Goal: Check status: Check status

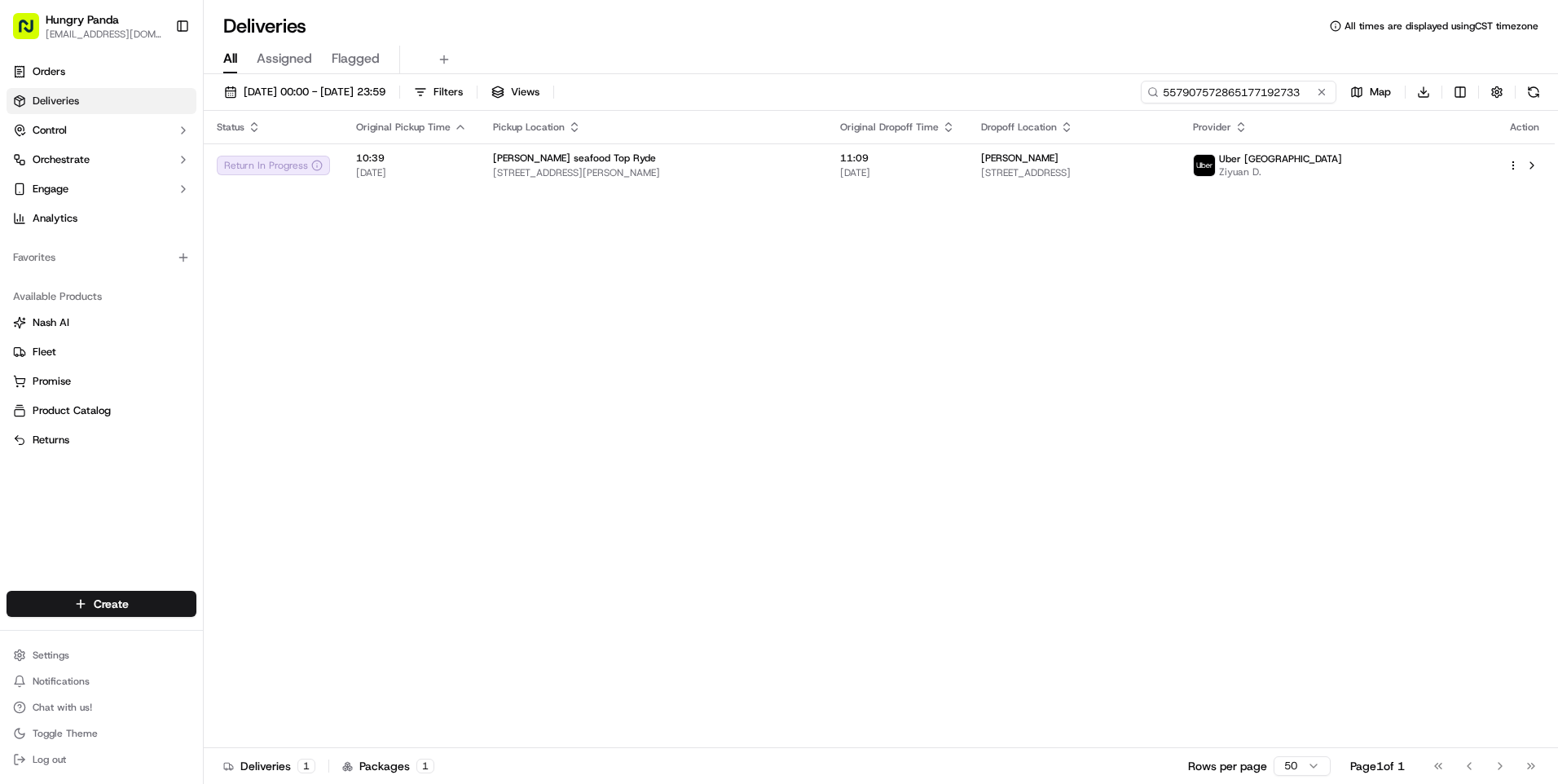
click at [1258, 97] on input "557907572865177192733" at bounding box center [1239, 91] width 196 height 23
paste input "957708715825970529815"
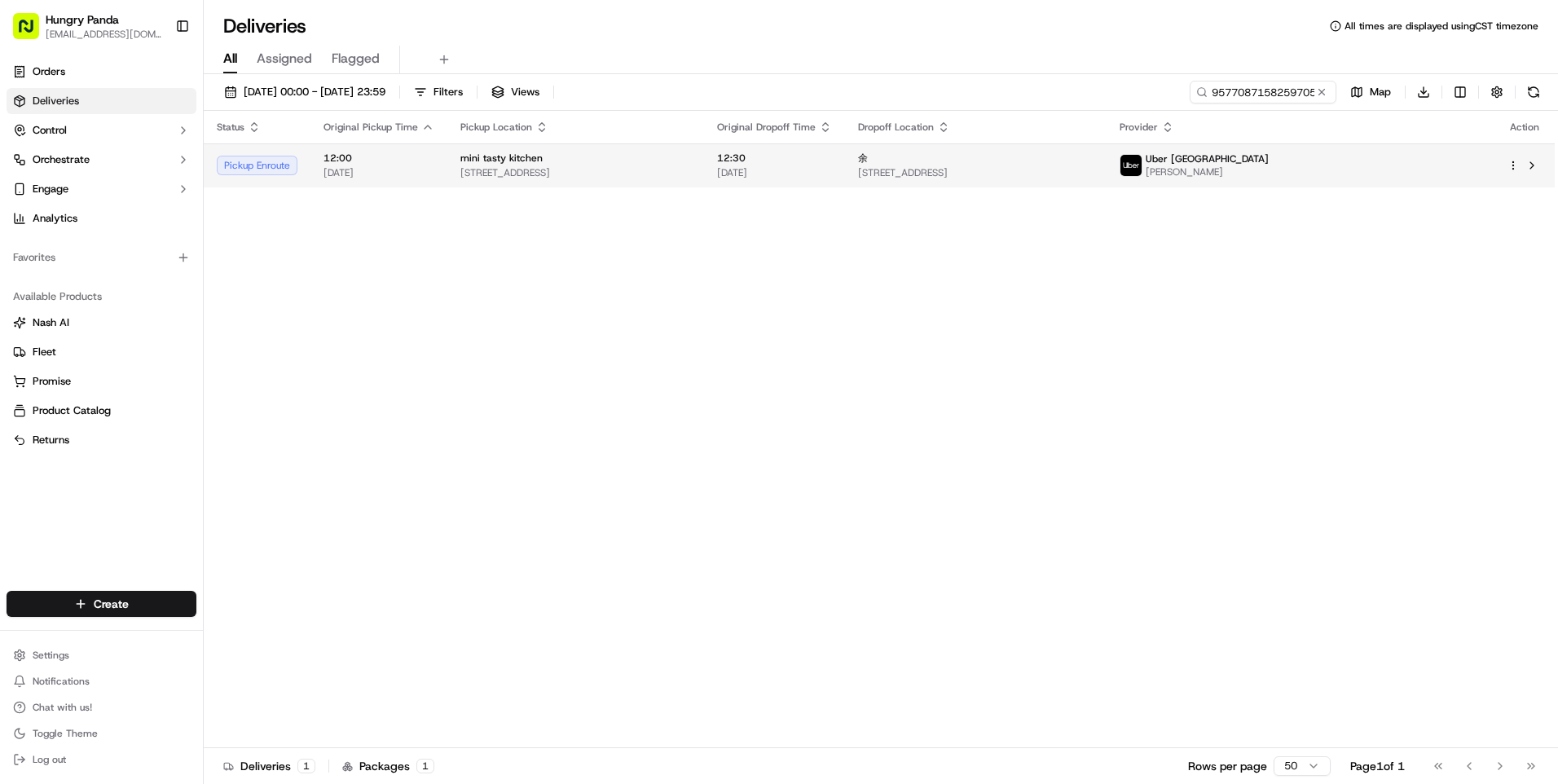
click at [691, 157] on div "mini tasty kitchen" at bounding box center [575, 158] width 231 height 13
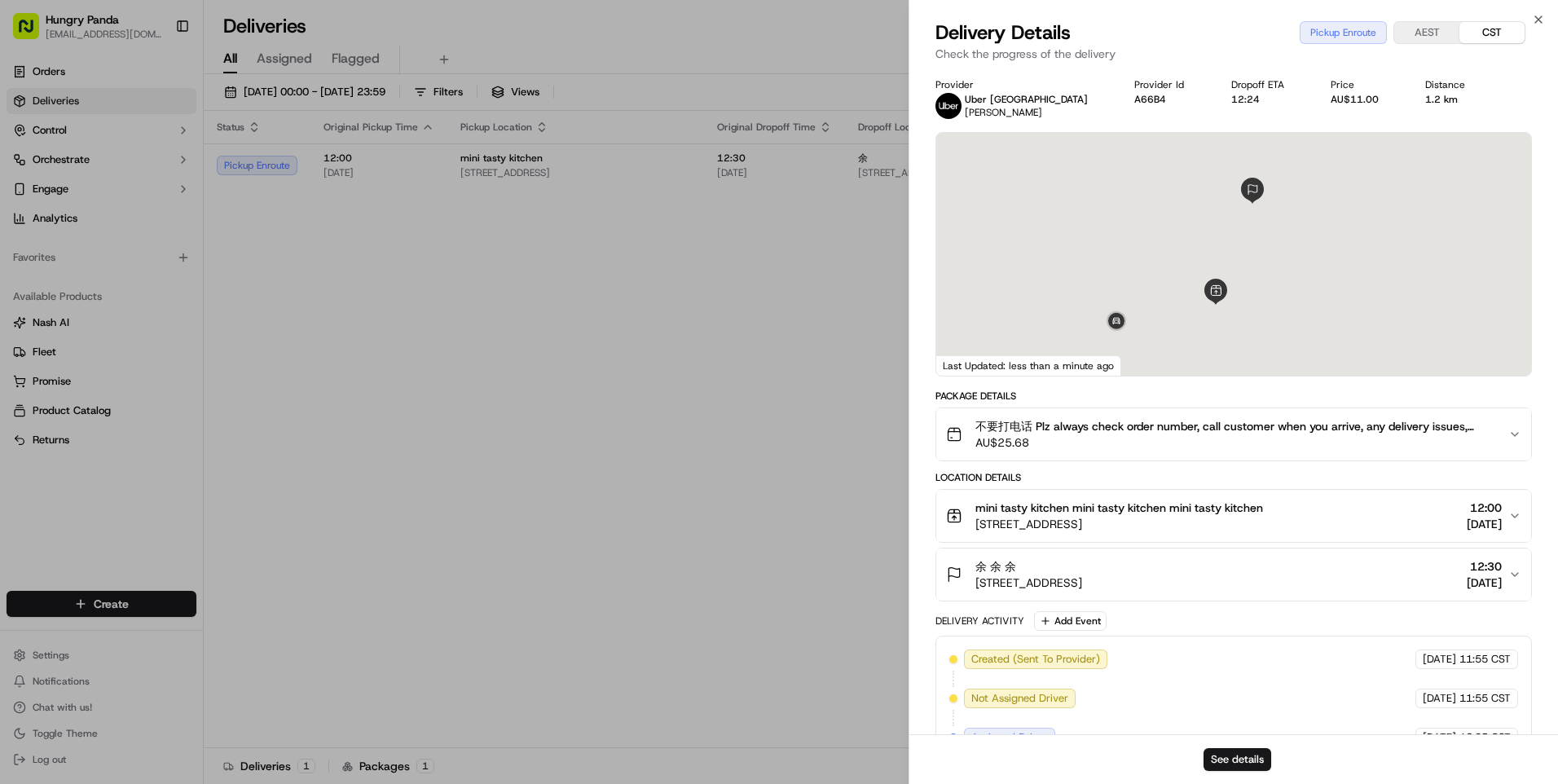
scroll to position [115, 0]
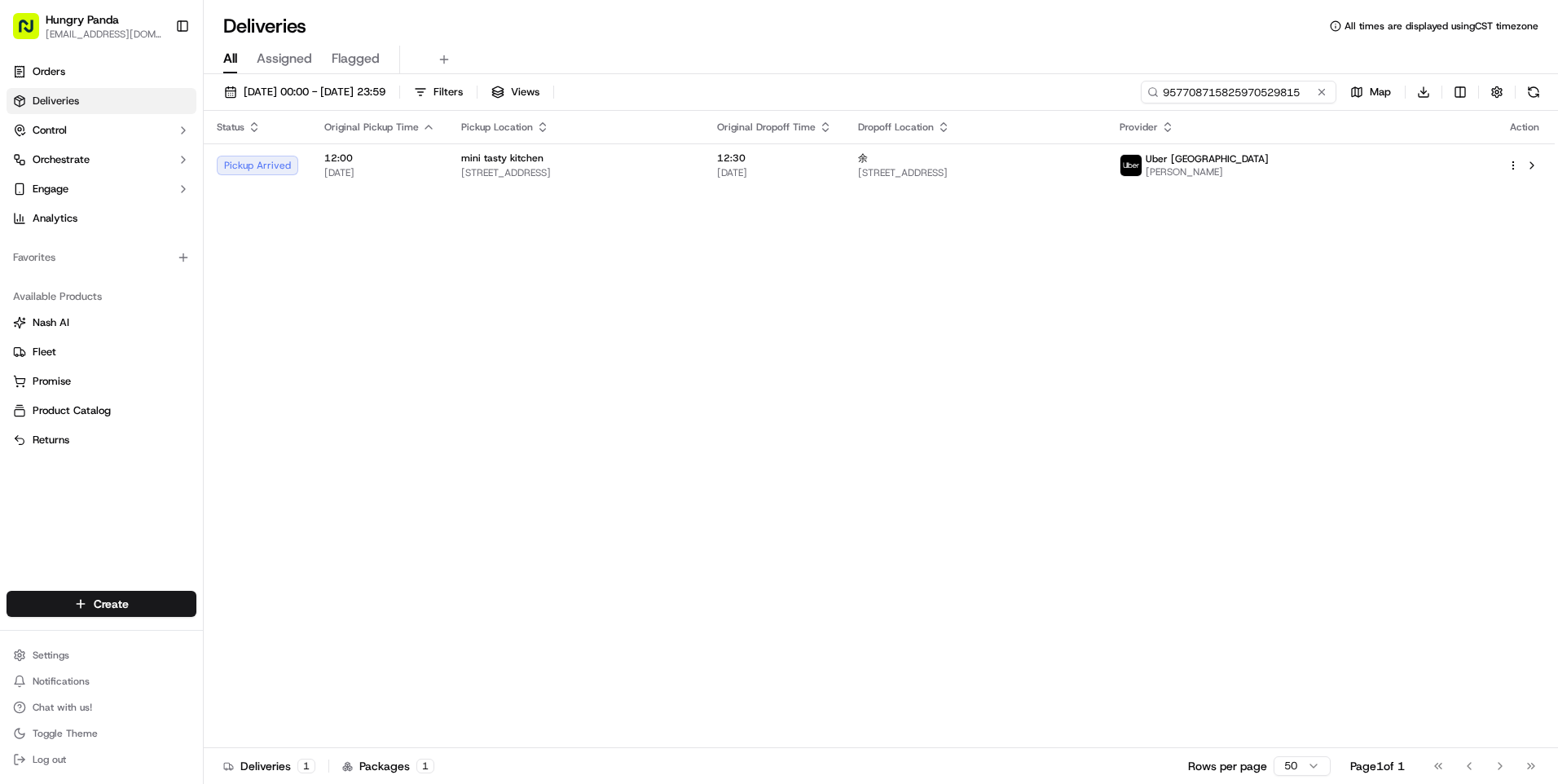
click at [1265, 92] on input "957708715825970529815" at bounding box center [1239, 91] width 196 height 23
paste input "557907572865177192733"
type input "557907572865177192733"
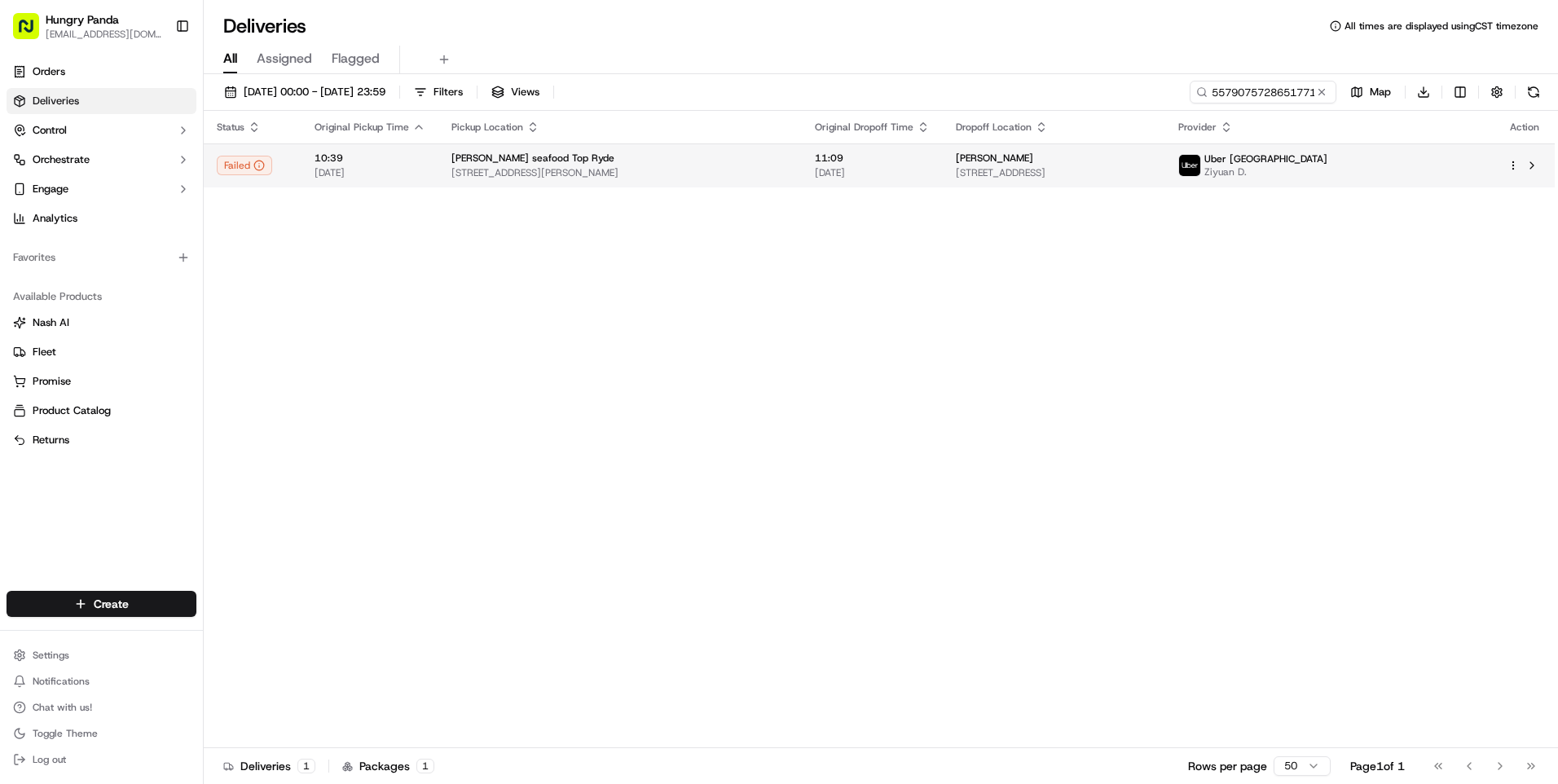
click at [1153, 153] on div "[PERSON_NAME]" at bounding box center [1054, 158] width 197 height 13
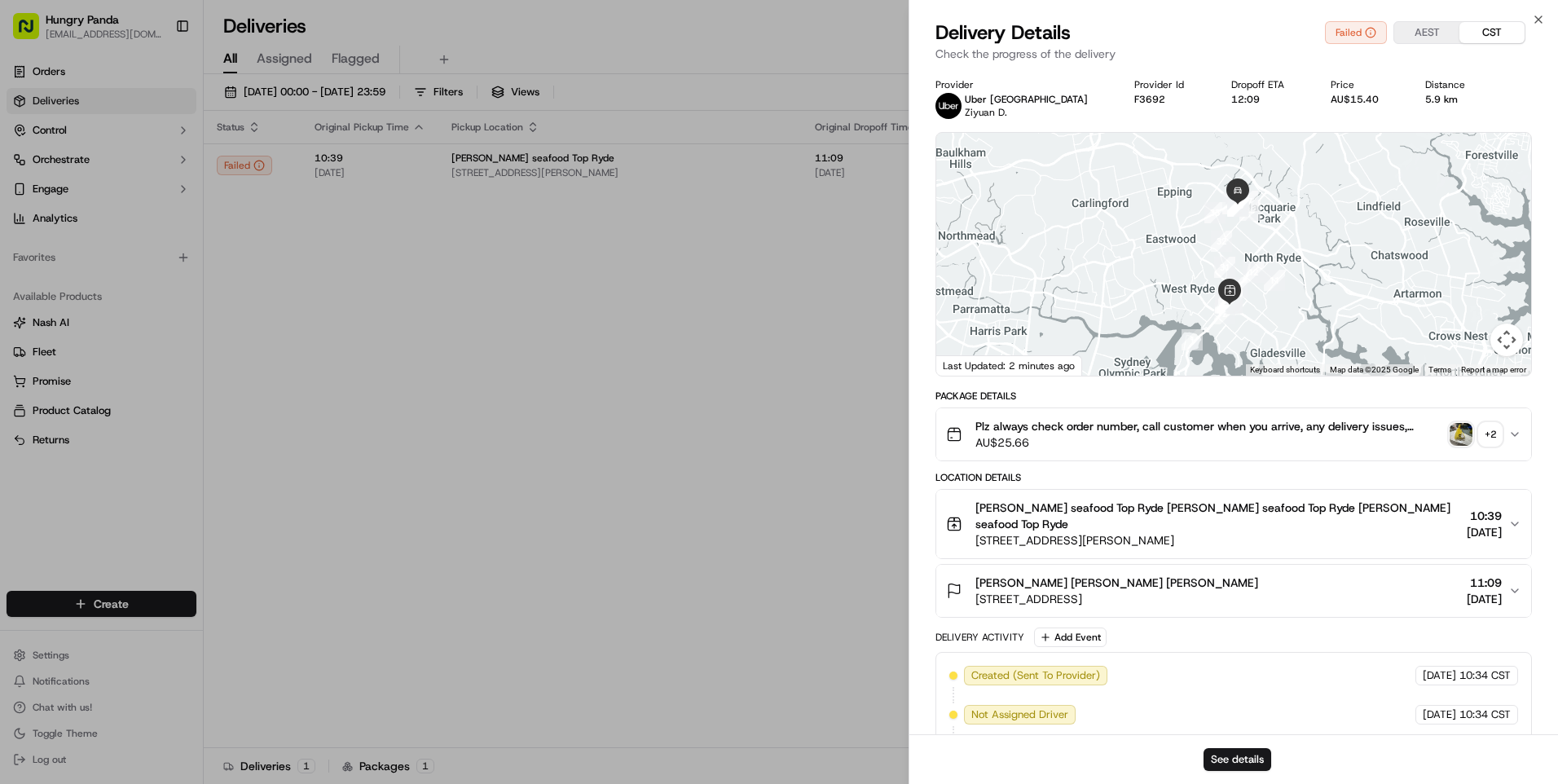
click at [1488, 424] on div "+ 2" at bounding box center [1490, 434] width 23 height 23
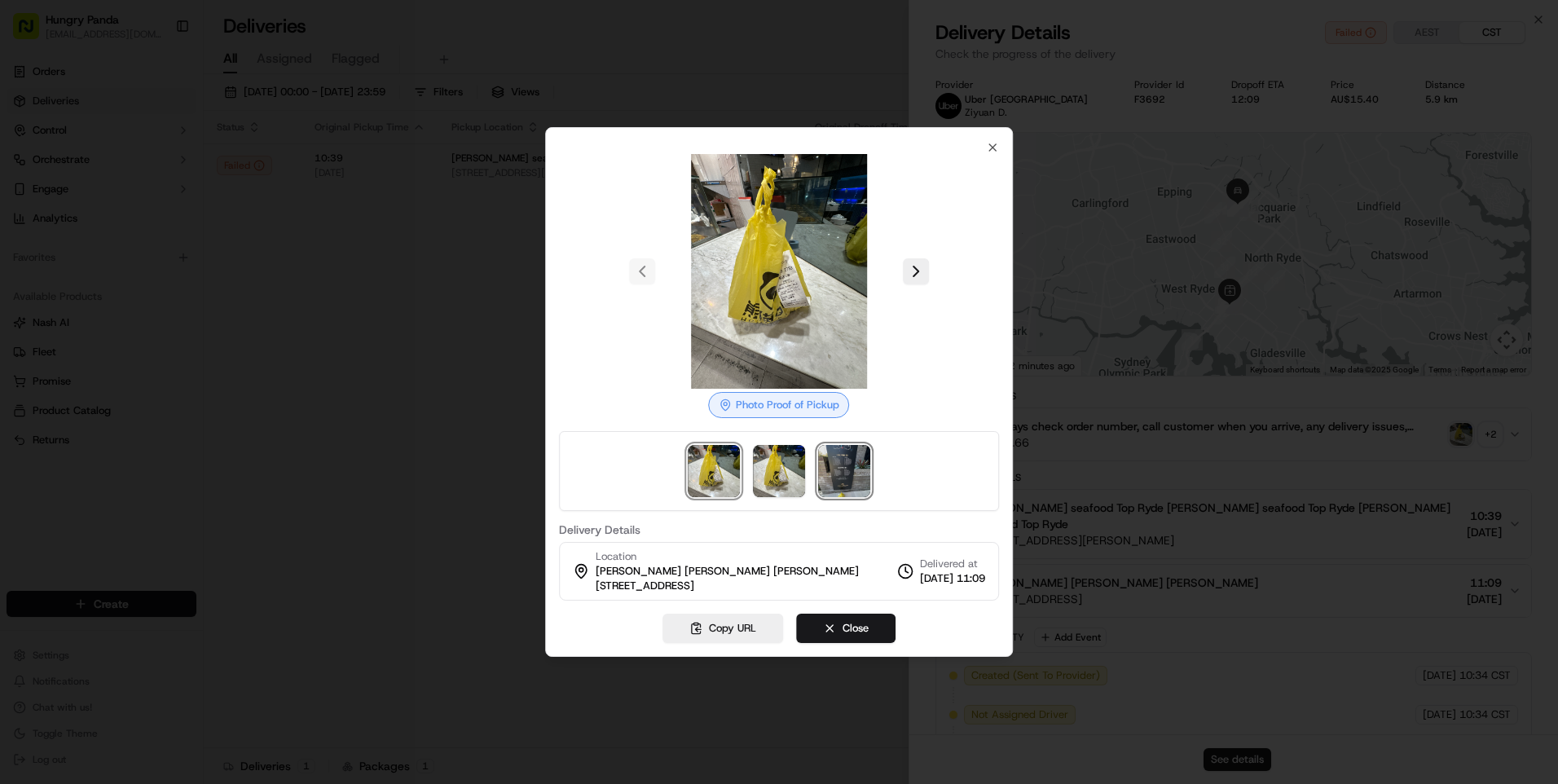
click at [854, 471] on img at bounding box center [843, 470] width 52 height 52
click at [435, 331] on div at bounding box center [779, 392] width 1558 height 784
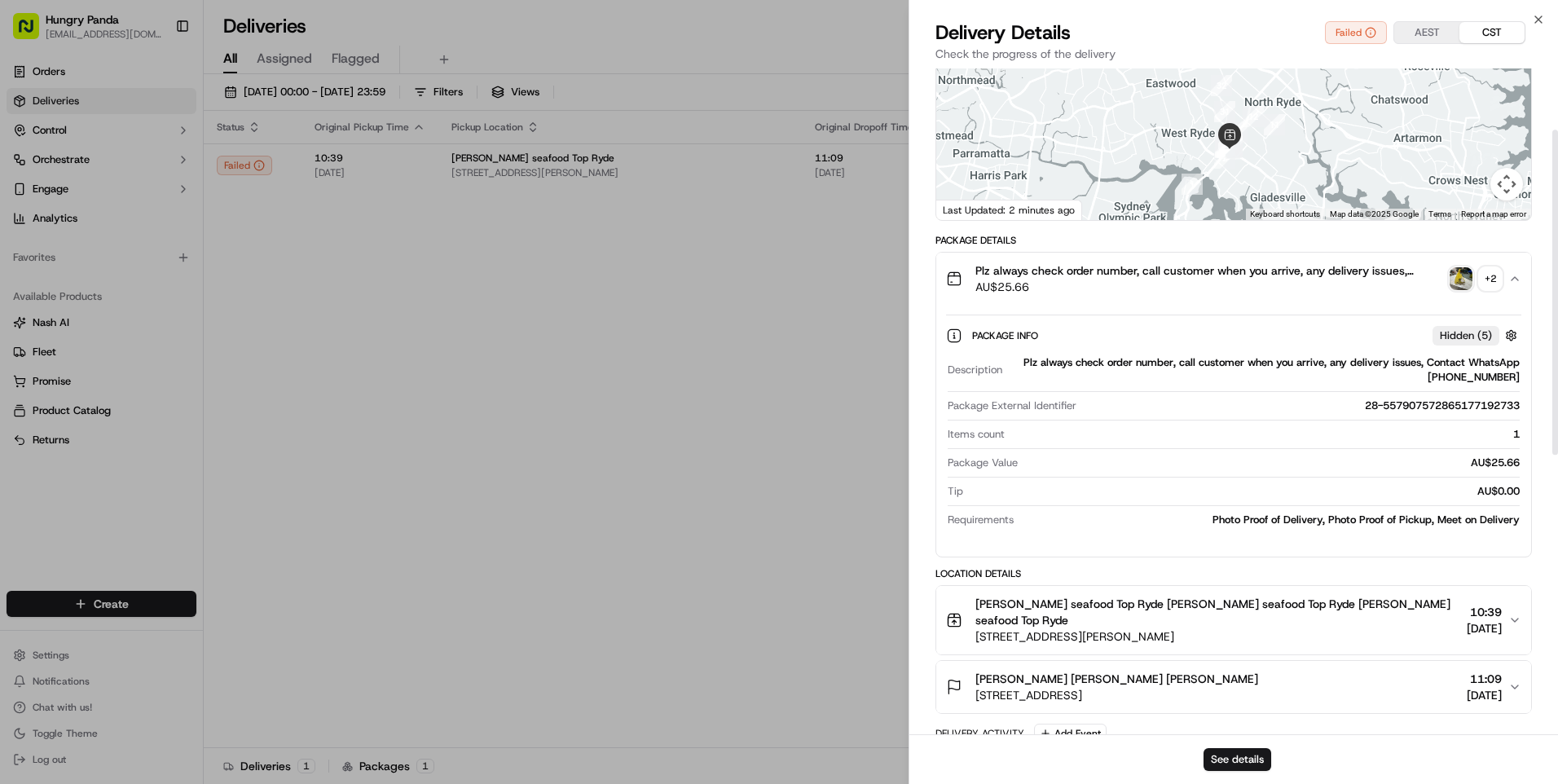
scroll to position [125, 0]
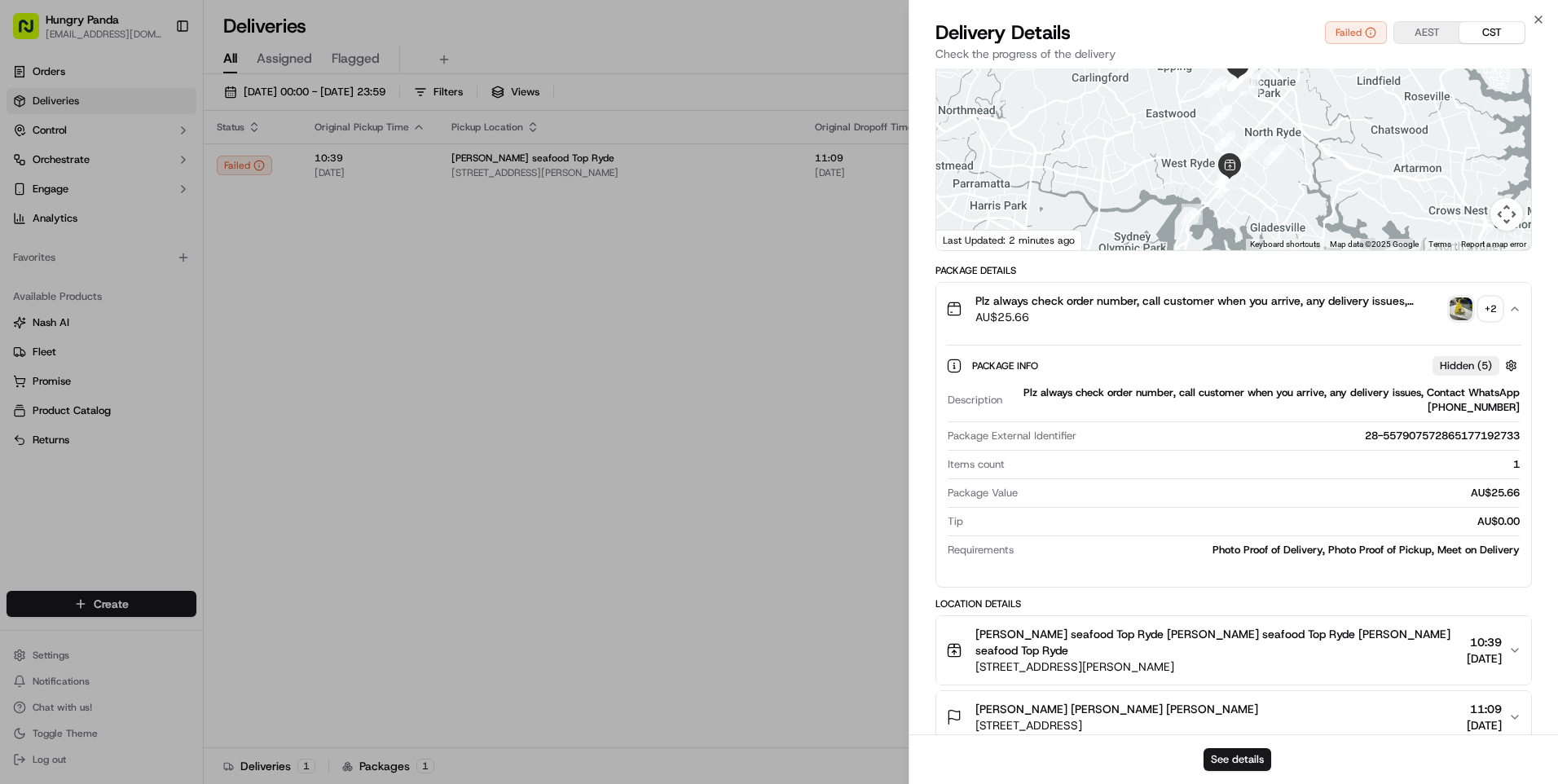
click at [1499, 309] on div "+ 2" at bounding box center [1490, 308] width 23 height 23
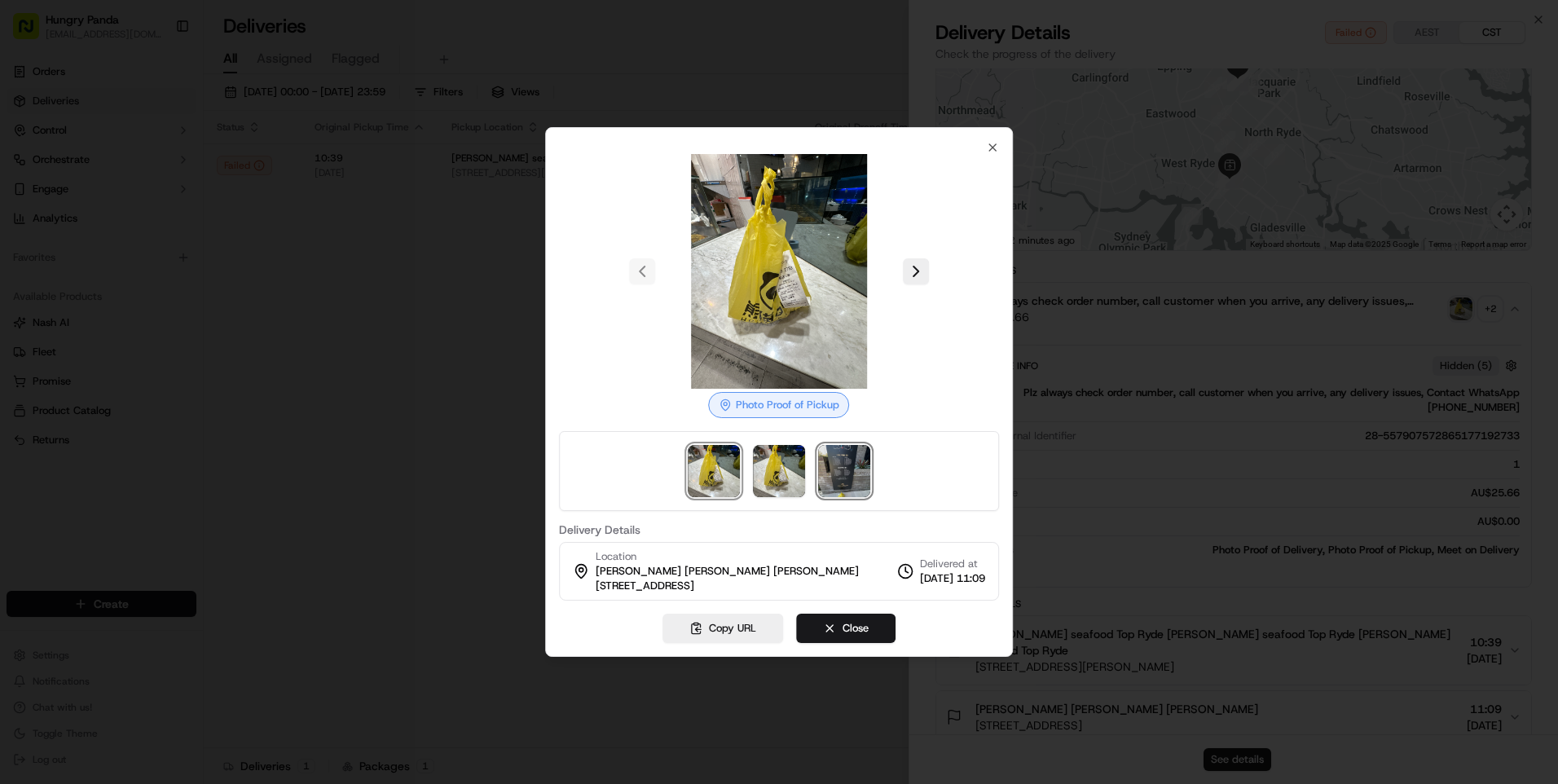
click at [857, 477] on img at bounding box center [843, 470] width 52 height 52
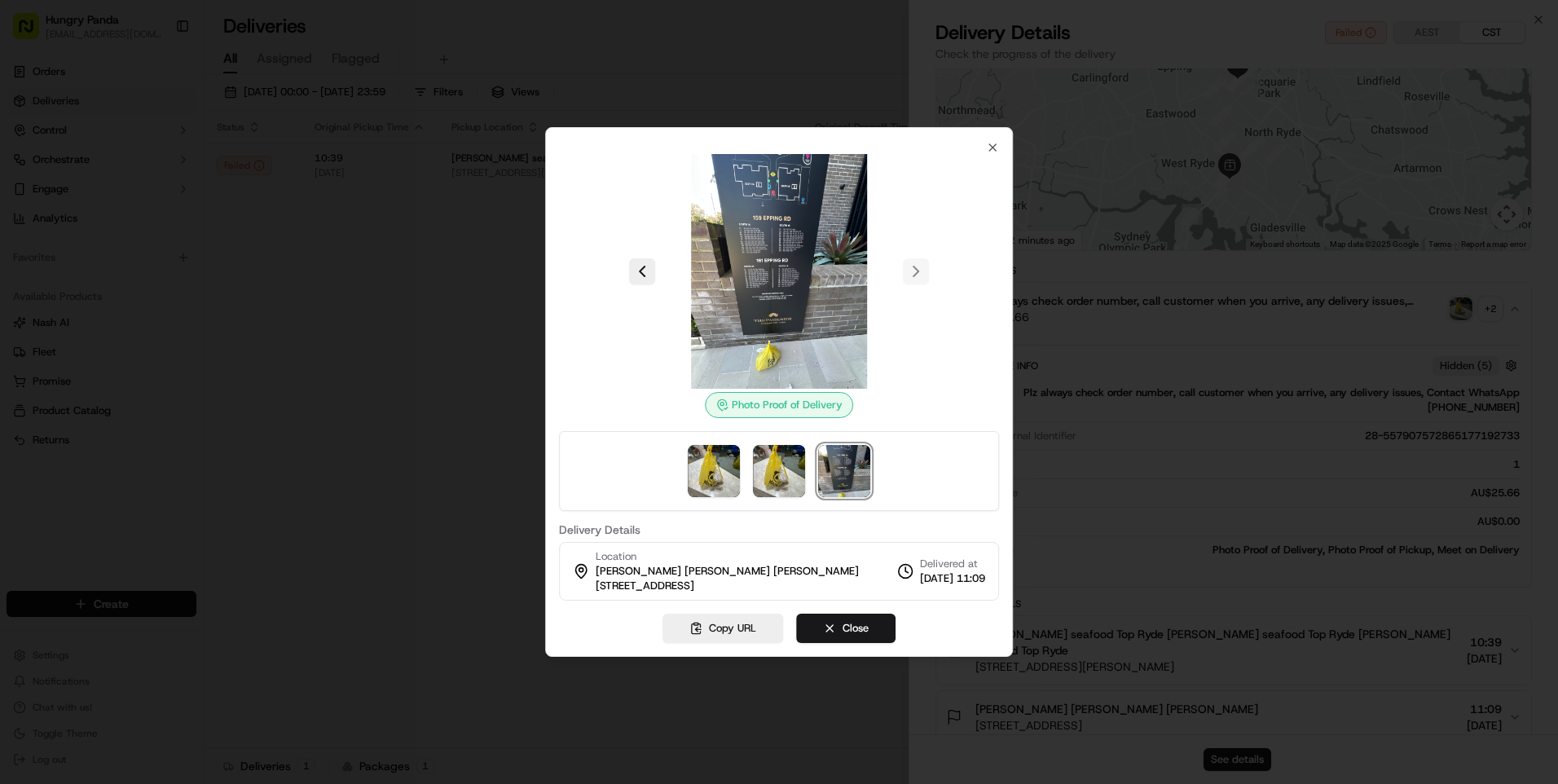
click at [349, 266] on div at bounding box center [779, 392] width 1558 height 784
